Goal: Navigation & Orientation: Go to known website

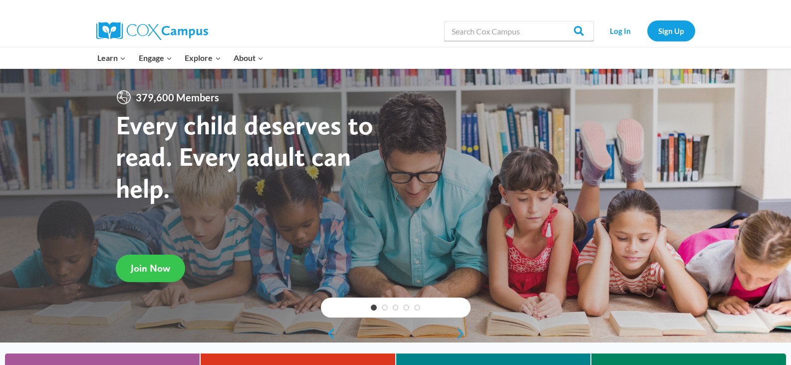
click at [141, 268] on span "Join Now" at bounding box center [150, 268] width 39 height 12
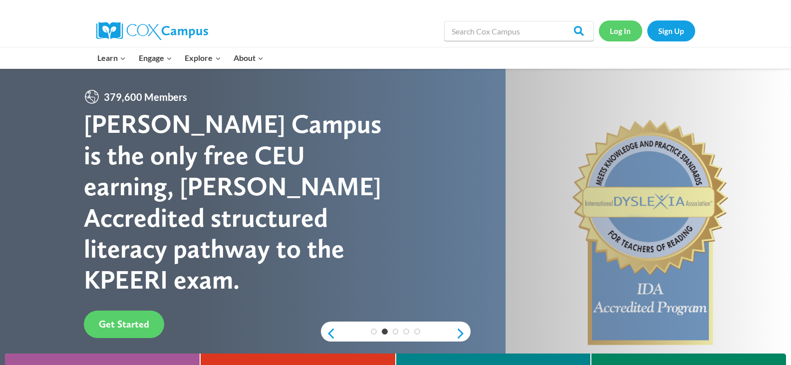
click at [622, 30] on link "Log In" at bounding box center [620, 30] width 43 height 20
